Goal: Find specific page/section: Find specific page/section

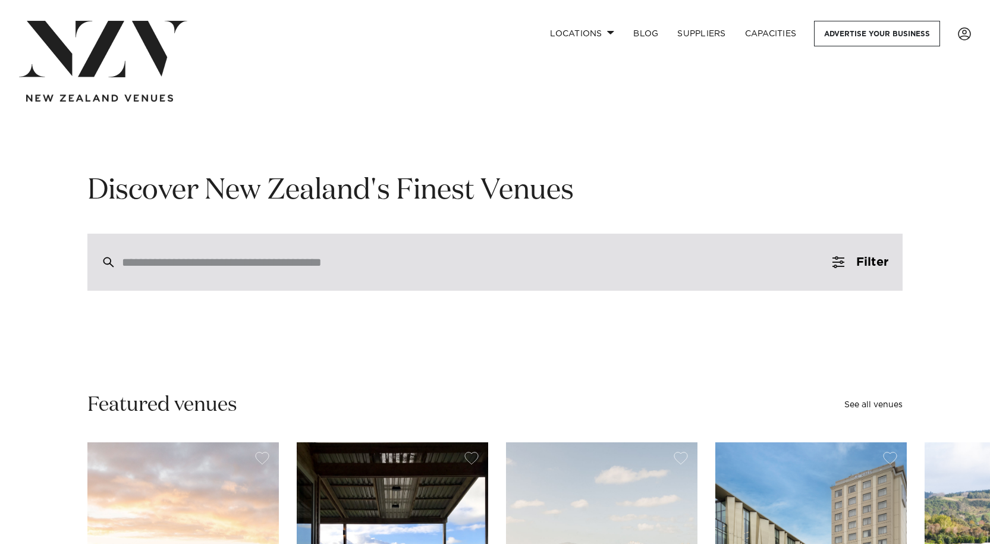
click at [442, 284] on div at bounding box center [494, 262] width 815 height 57
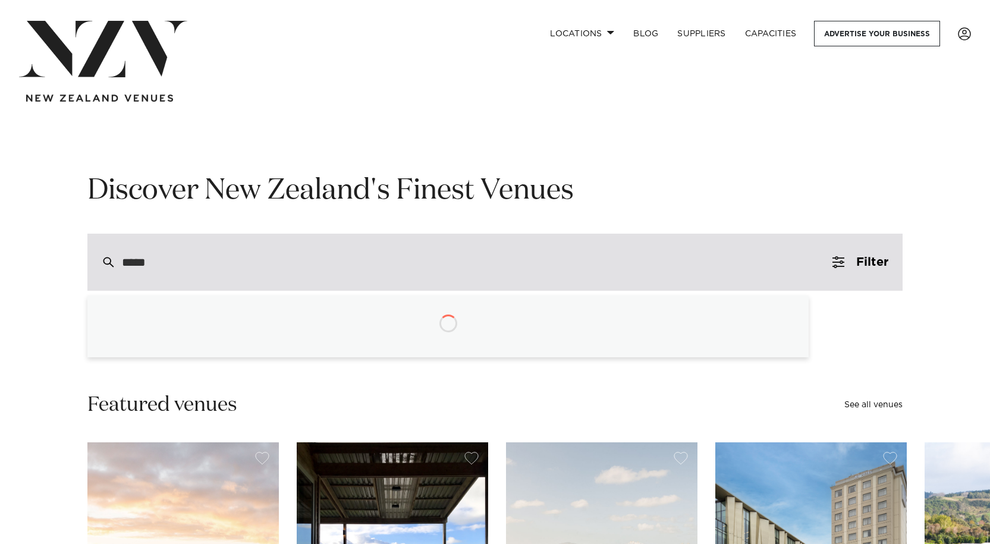
type input "******"
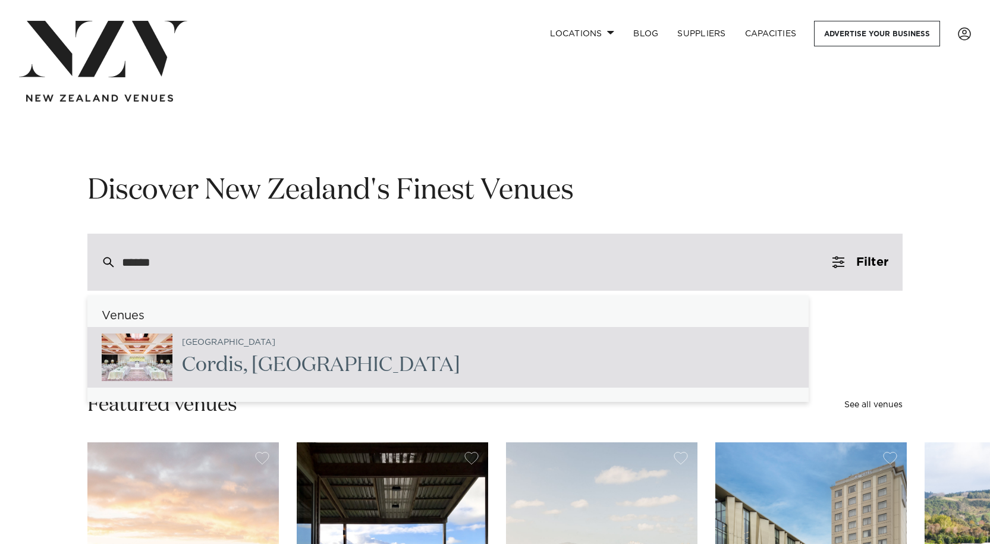
click at [357, 353] on div "Auckland [GEOGRAPHIC_DATA] , [GEOGRAPHIC_DATA]" at bounding box center [447, 357] width 721 height 61
type input "**********"
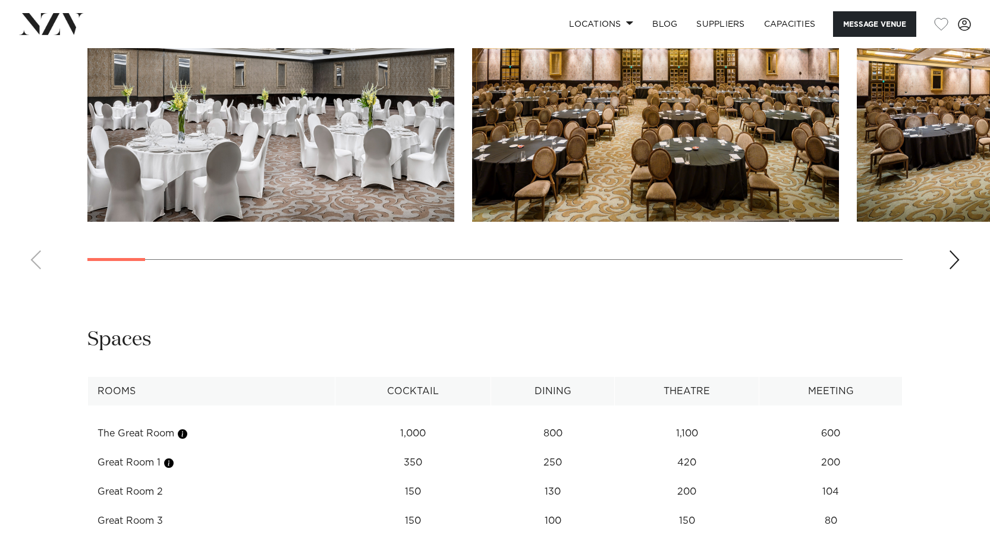
scroll to position [1189, 0]
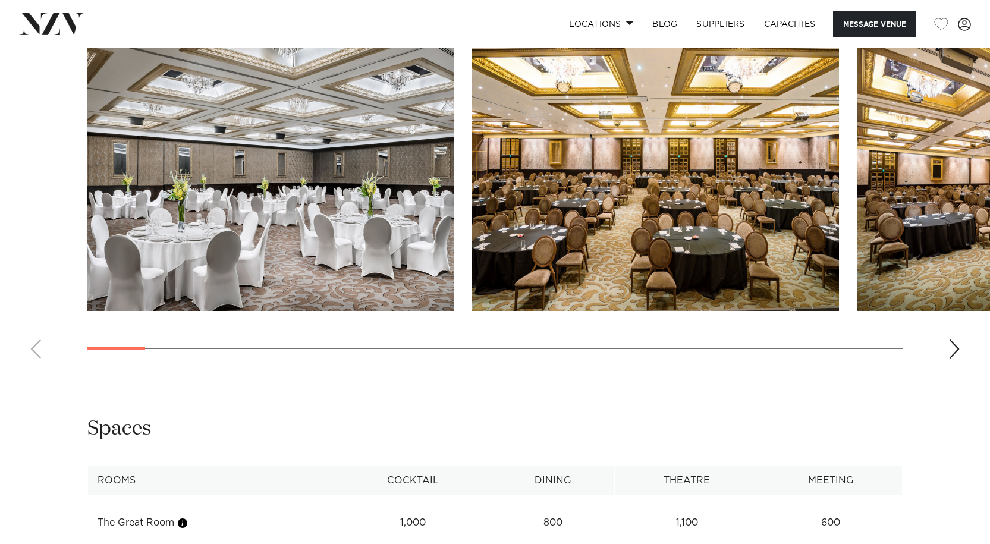
click at [957, 340] on div "Next slide" at bounding box center [955, 349] width 12 height 19
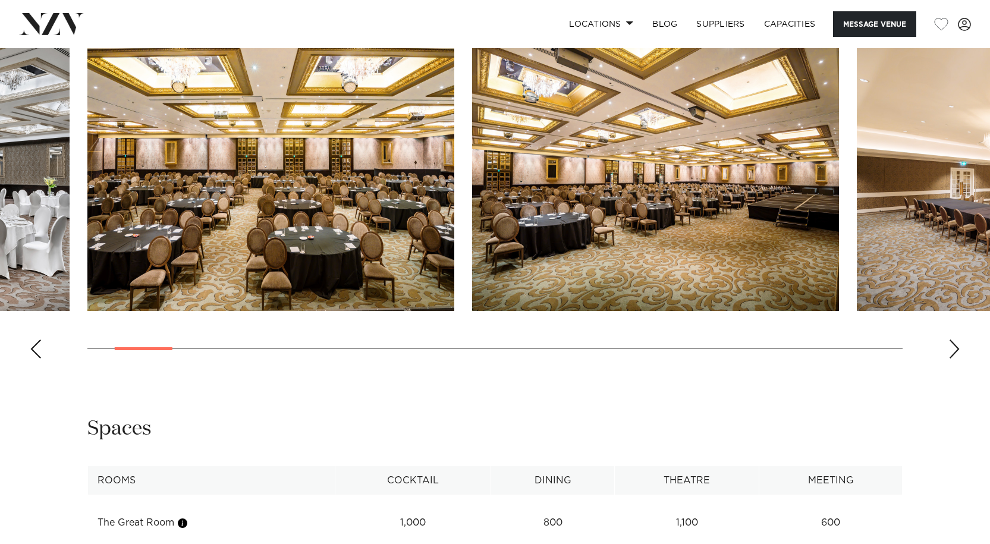
click at [955, 340] on div "Next slide" at bounding box center [955, 349] width 12 height 19
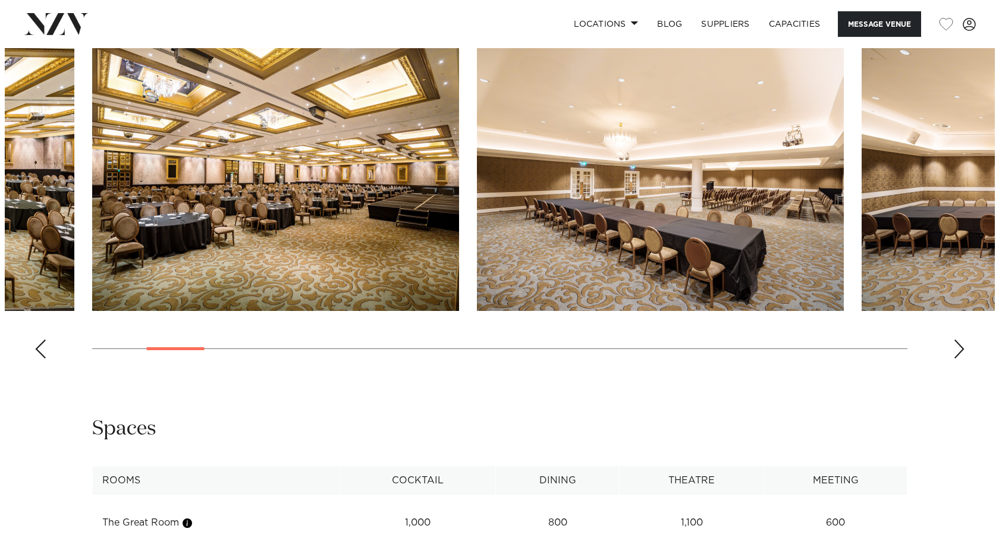
scroll to position [1011, 0]
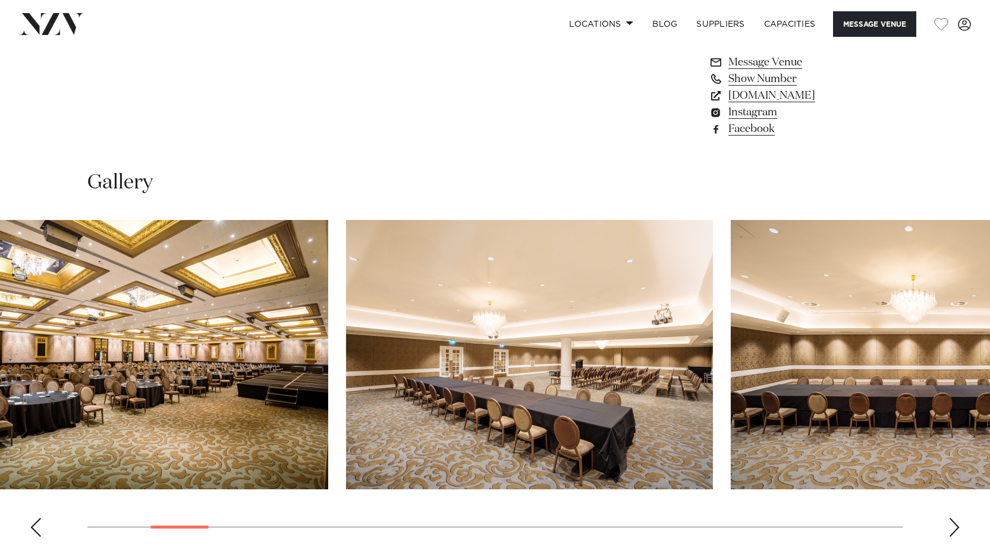
click at [164, 495] on swiper-container at bounding box center [495, 383] width 990 height 326
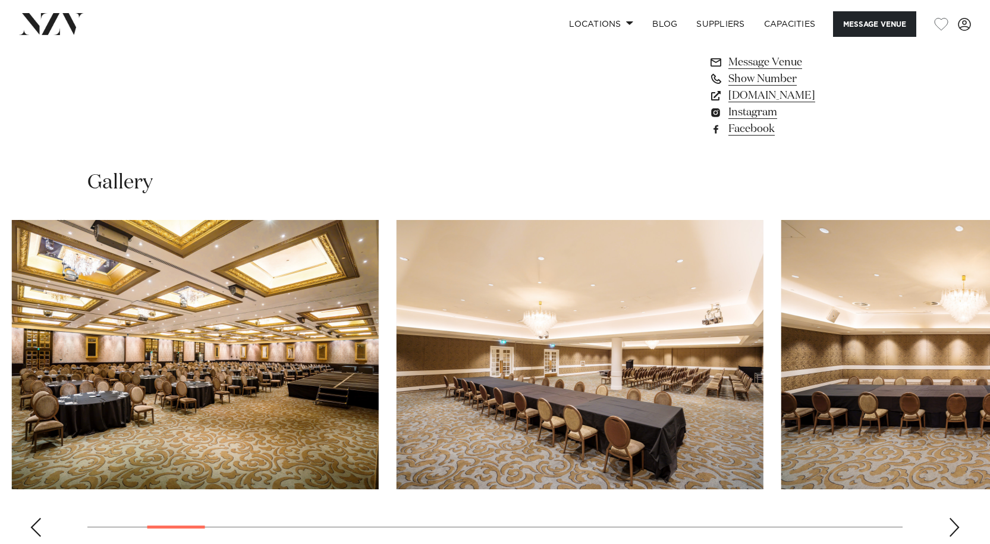
click at [200, 502] on swiper-container at bounding box center [495, 383] width 990 height 326
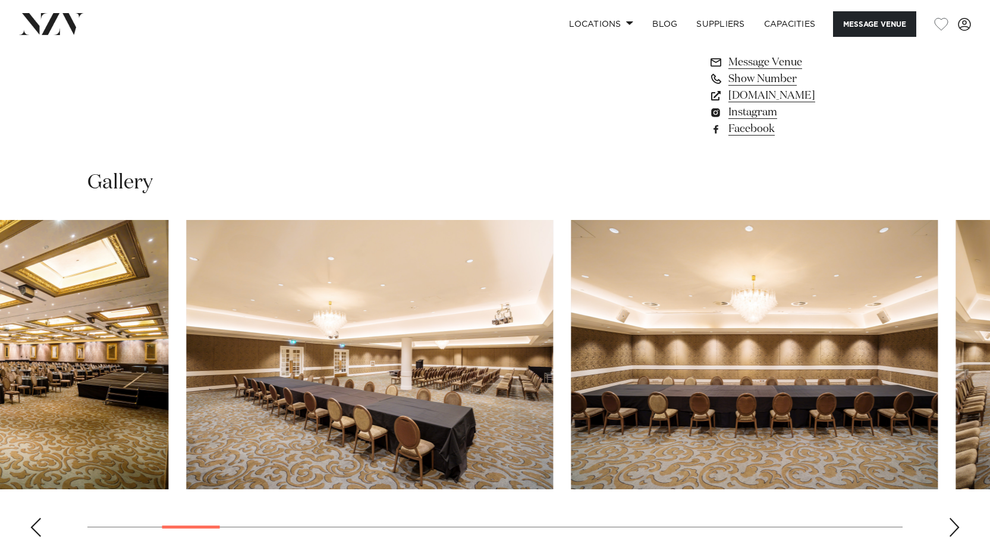
click at [213, 526] on div at bounding box center [191, 527] width 58 height 3
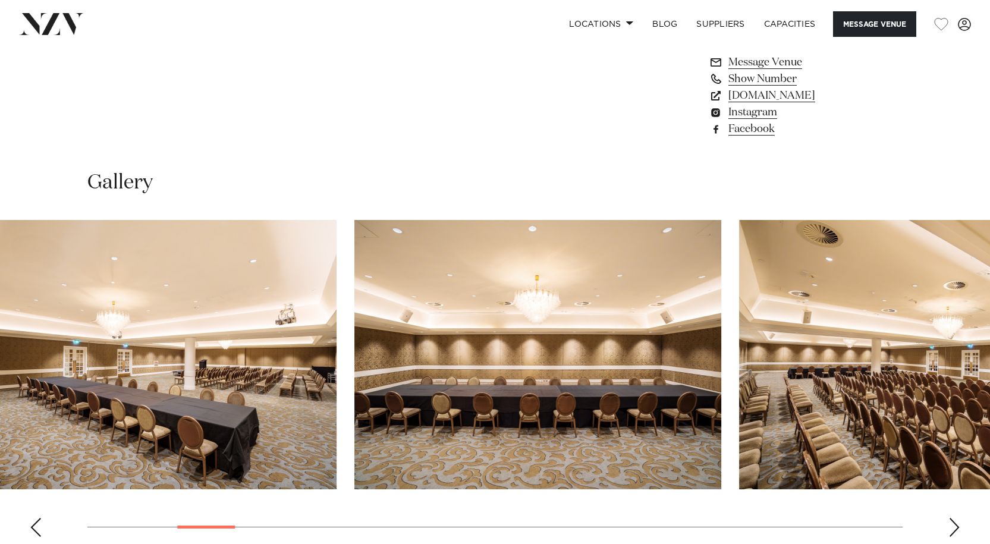
click at [201, 526] on div at bounding box center [206, 527] width 58 height 3
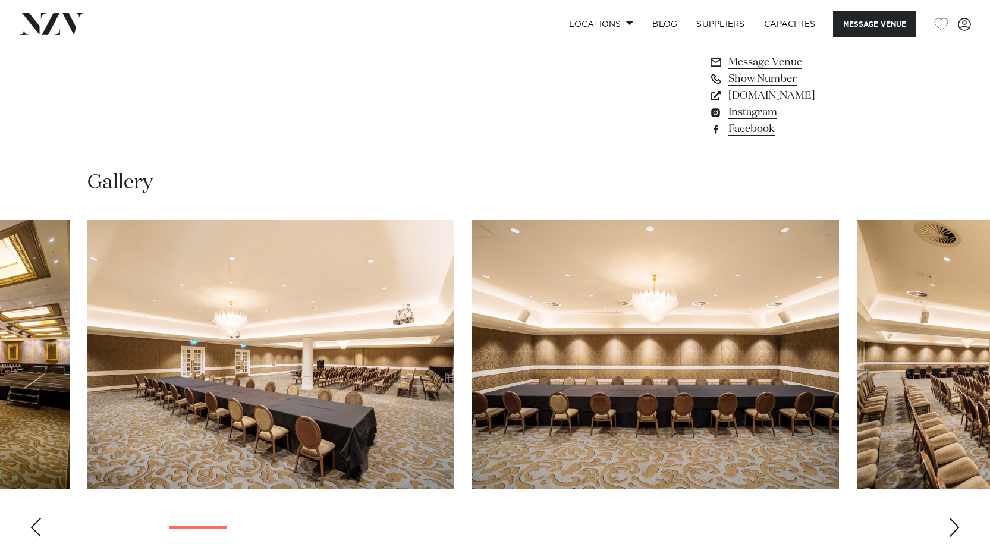
click at [231, 343] on img "4 / 30" at bounding box center [270, 354] width 367 height 269
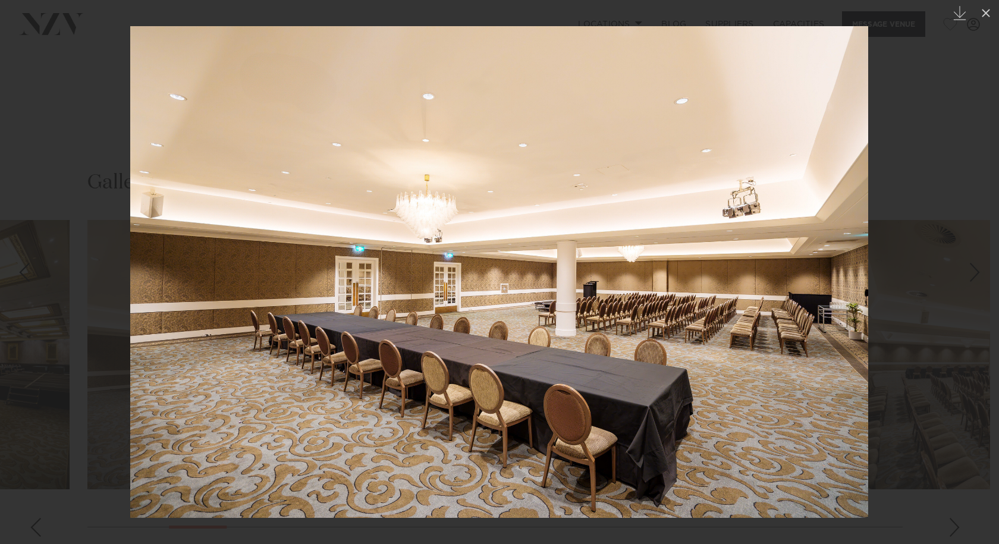
click at [975, 278] on div "Next slide" at bounding box center [975, 272] width 16 height 23
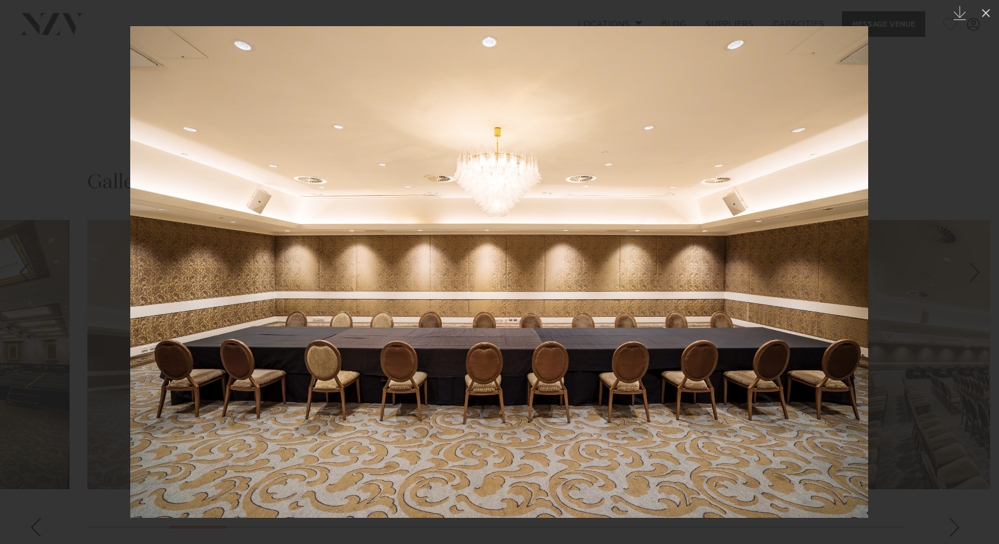
click at [974, 278] on div "Next slide" at bounding box center [975, 272] width 16 height 23
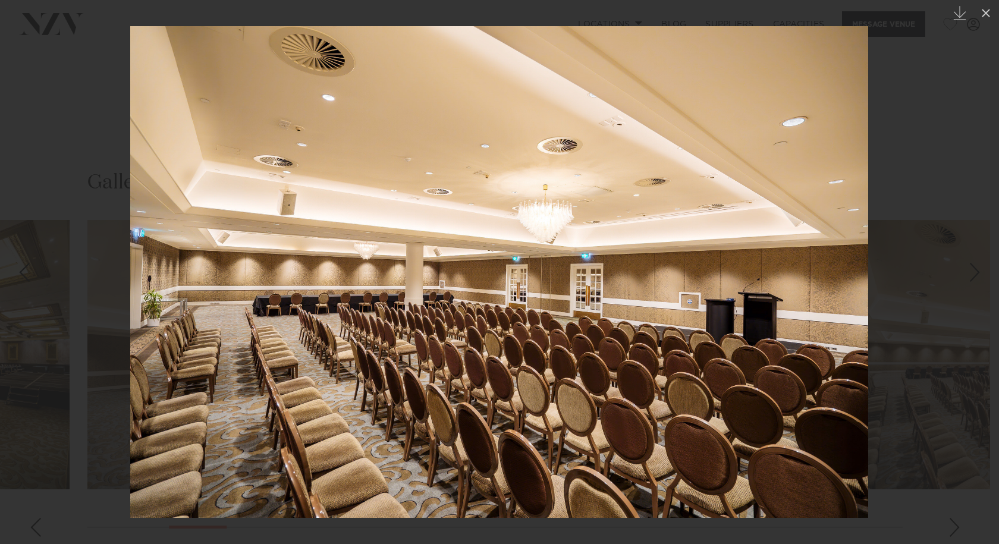
click at [974, 278] on div "Next slide" at bounding box center [975, 272] width 16 height 23
